Goal: Task Accomplishment & Management: Manage account settings

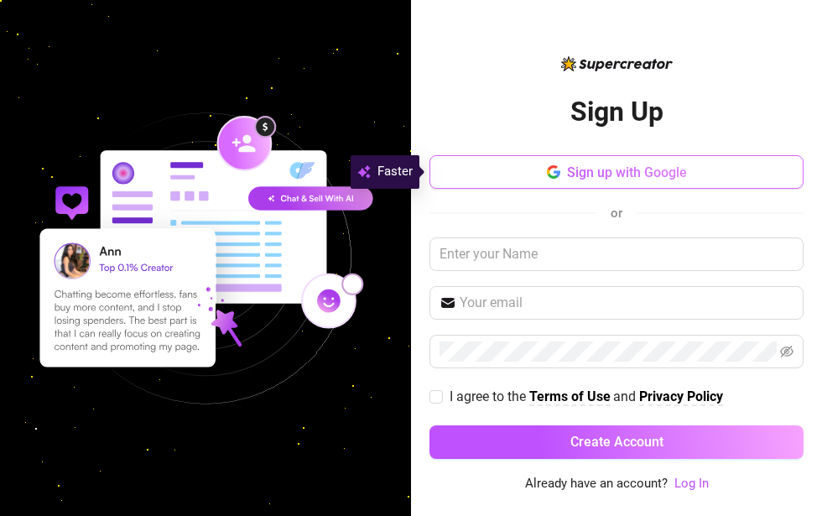
click at [515, 170] on button "Sign up with Google" at bounding box center [616, 172] width 374 height 34
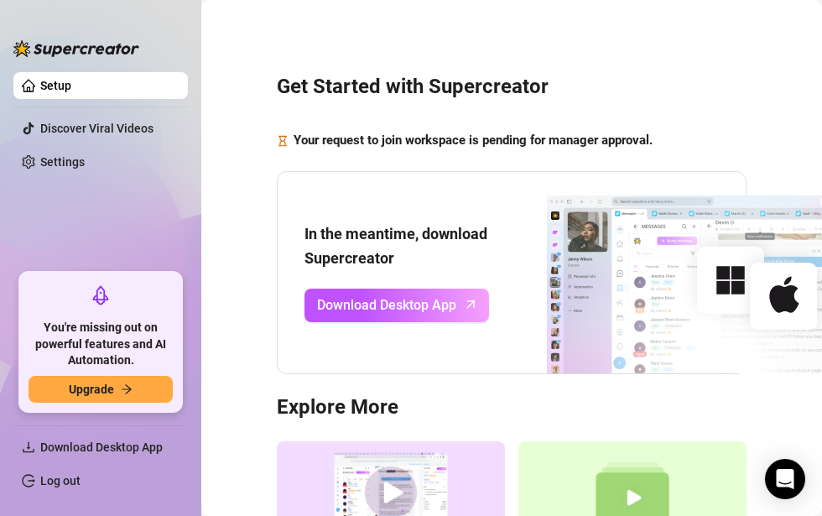
click at [81, 71] on ul "Setup Discover Viral Videos Settings" at bounding box center [100, 165] width 174 height 200
click at [71, 82] on link "Setup" at bounding box center [55, 85] width 31 height 13
click at [71, 91] on link "Setup" at bounding box center [55, 85] width 31 height 13
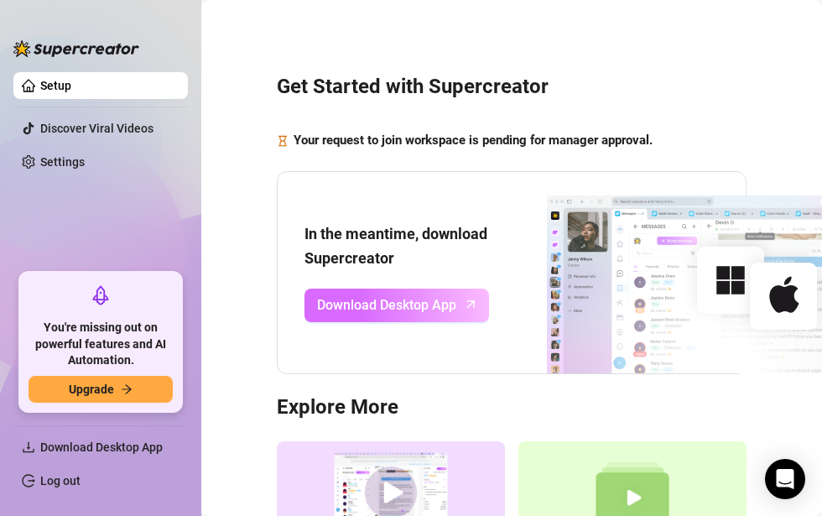
click at [418, 303] on span "Download Desktop App" at bounding box center [386, 304] width 139 height 21
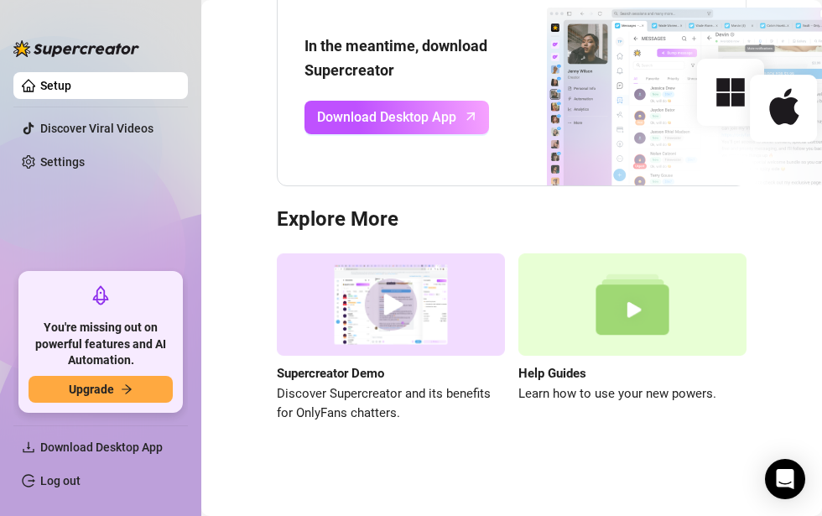
scroll to position [197, 0]
click at [71, 159] on link "Settings" at bounding box center [62, 161] width 44 height 13
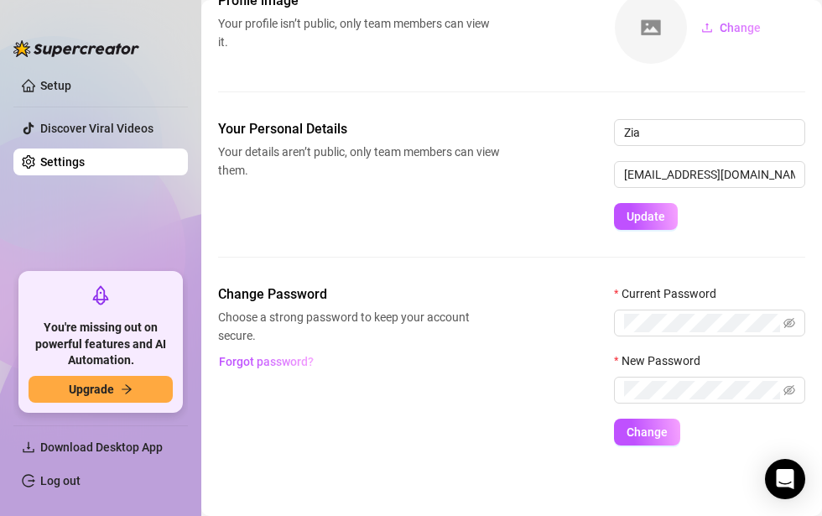
scroll to position [107, 0]
click at [715, 18] on button "Change" at bounding box center [731, 27] width 86 height 27
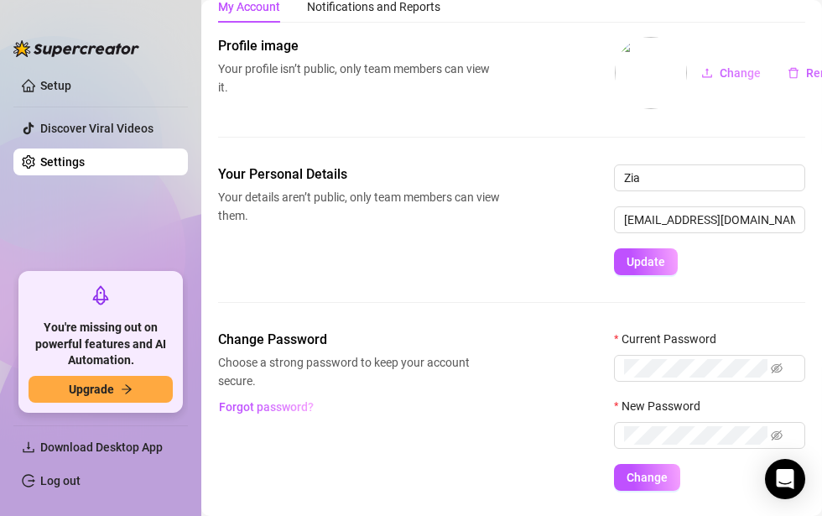
scroll to position [84, 0]
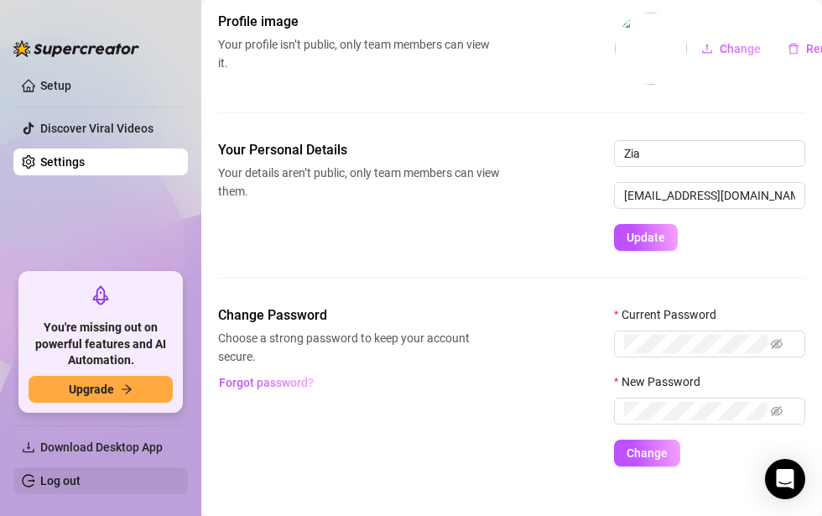
click at [47, 480] on link "Log out" at bounding box center [60, 480] width 40 height 13
